Goal: Transaction & Acquisition: Purchase product/service

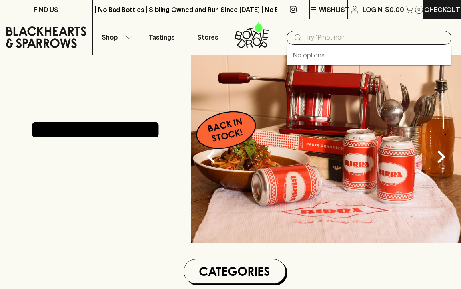
click at [318, 36] on input "text" at bounding box center [375, 37] width 139 height 13
type input "g"
type input "bauchet"
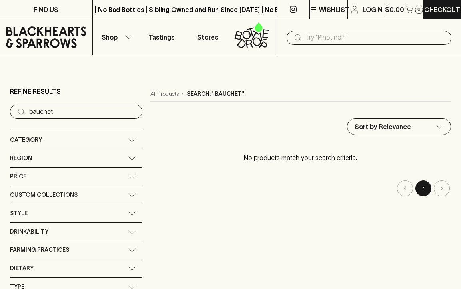
click at [54, 109] on input "bauchet" at bounding box center [82, 111] width 107 height 13
drag, startPoint x: 59, startPoint y: 109, endPoint x: -14, endPoint y: 108, distance: 73.5
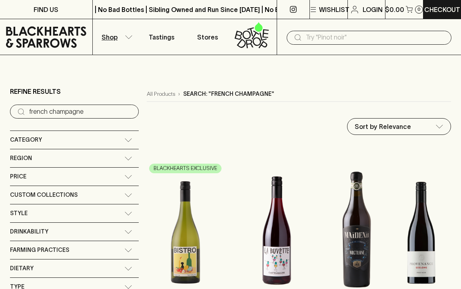
type input "french champagne"
click at [124, 140] on icon at bounding box center [128, 140] width 8 height 4
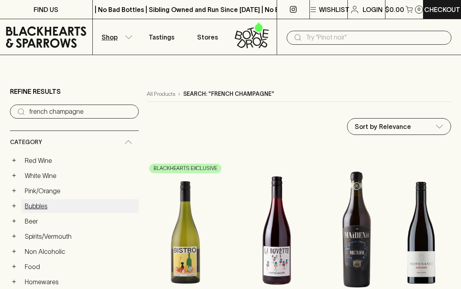
click at [44, 207] on link "Bubbles" at bounding box center [79, 206] width 117 height 14
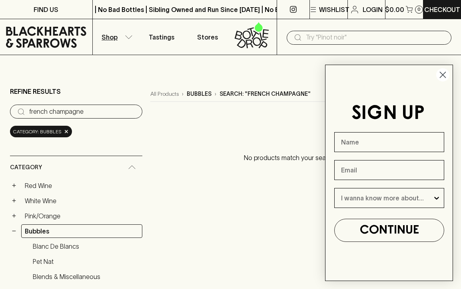
click at [443, 77] on circle "Close dialog" at bounding box center [442, 74] width 13 height 13
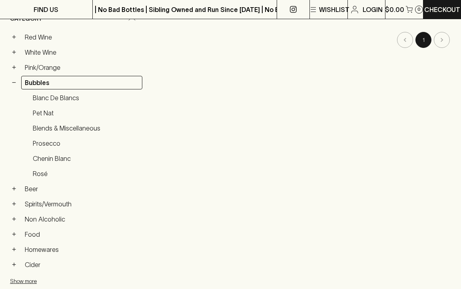
scroll to position [160, 0]
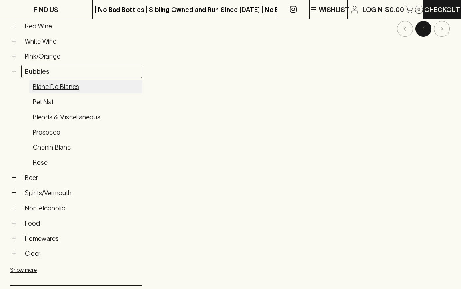
click at [50, 86] on link "Blanc de Blancs" at bounding box center [85, 87] width 113 height 14
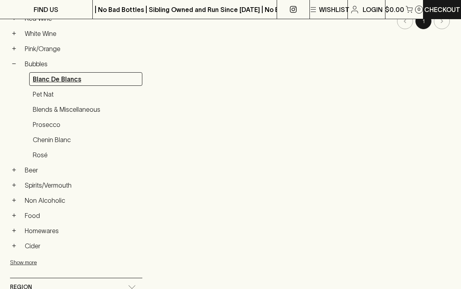
click at [47, 86] on link "Blanc de Blancs" at bounding box center [85, 79] width 113 height 14
click at [47, 88] on main "Refine Results ​ french champagne Category: bubbles > blanc de blancs × Categor…" at bounding box center [230, 244] width 461 height 712
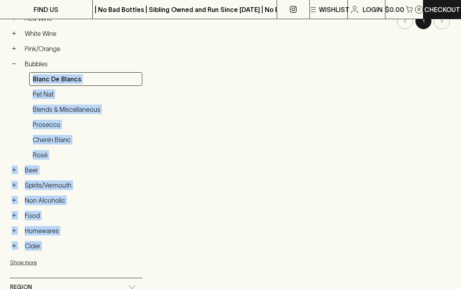
drag, startPoint x: 47, startPoint y: 88, endPoint x: 187, endPoint y: 110, distance: 141.5
click at [187, 110] on div "All Products › bubbles › blanc de blancs › Search: "french champagne" Sort by R…" at bounding box center [300, 202] width 301 height 567
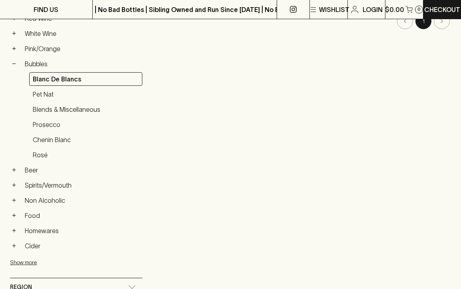
drag, startPoint x: 139, startPoint y: 169, endPoint x: 143, endPoint y: 171, distance: 4.9
click at [150, 171] on div "All Products › bubbles › blanc de blancs › Search: "french champagne" Sort by R…" at bounding box center [300, 202] width 301 height 567
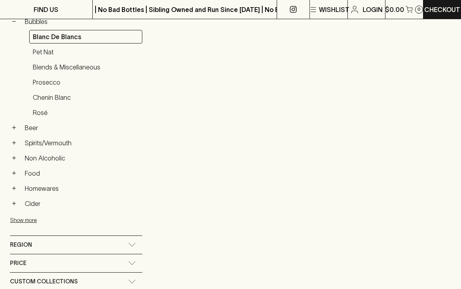
scroll to position [367, 0]
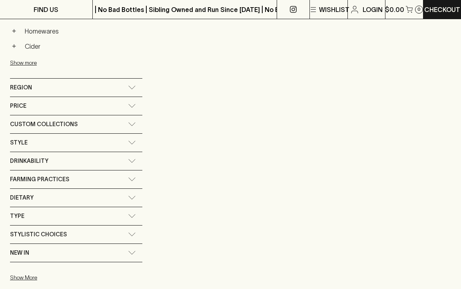
click at [128, 89] on icon at bounding box center [132, 87] width 8 height 4
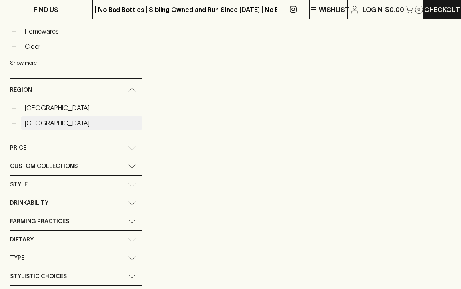
click at [32, 130] on link "[GEOGRAPHIC_DATA]" at bounding box center [81, 123] width 121 height 14
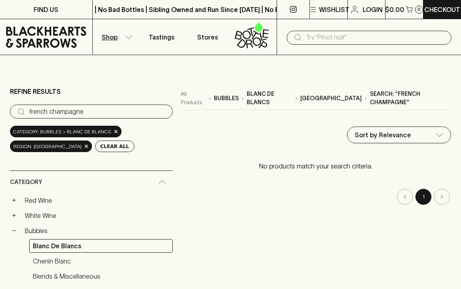
click at [440, 189] on li "pagination navigation" at bounding box center [441, 197] width 18 height 16
click at [408, 191] on li "pagination navigation" at bounding box center [405, 197] width 18 height 16
click at [323, 160] on p "No products match your search criteria." at bounding box center [316, 166] width 270 height 26
click at [95, 147] on button "Clear All" at bounding box center [114, 147] width 39 height 12
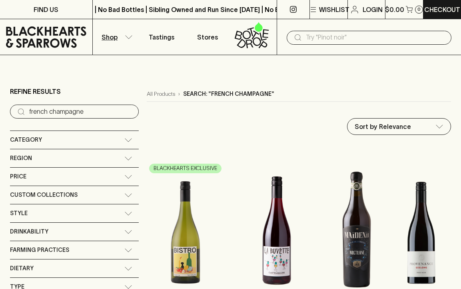
click at [80, 109] on input "french champagne" at bounding box center [80, 111] width 103 height 13
drag, startPoint x: 83, startPoint y: 109, endPoint x: -13, endPoint y: 111, distance: 95.9
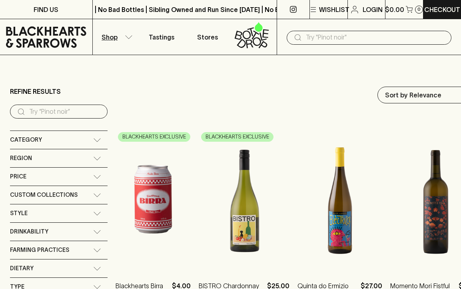
click at [100, 157] on icon at bounding box center [97, 159] width 8 height 4
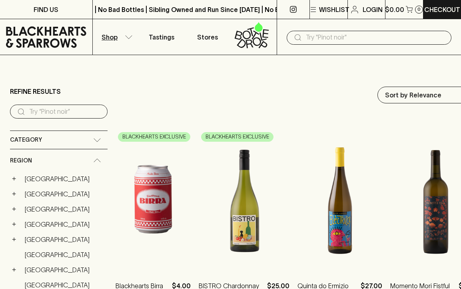
drag, startPoint x: 34, startPoint y: 211, endPoint x: 31, endPoint y: 205, distance: 6.8
click at [34, 210] on link "[GEOGRAPHIC_DATA]" at bounding box center [64, 210] width 86 height 14
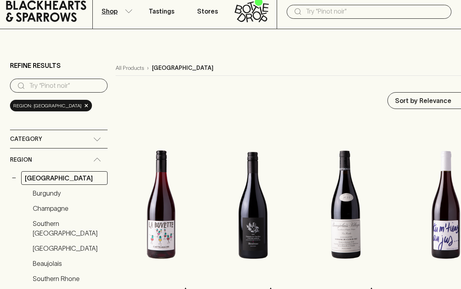
scroll to position [40, 0]
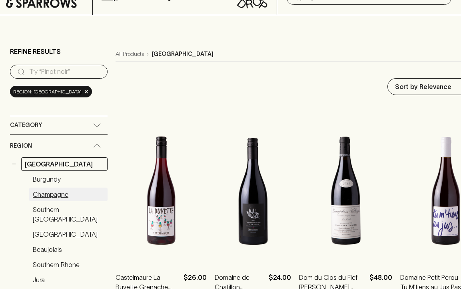
click at [54, 195] on link "Champagne" at bounding box center [68, 195] width 78 height 14
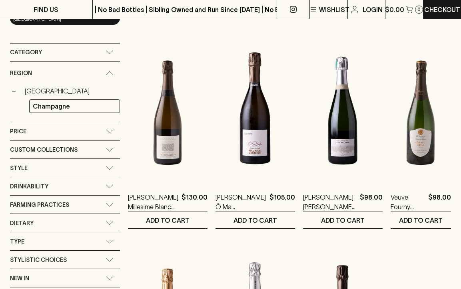
scroll to position [120, 0]
